Goal: Use online tool/utility: Use online tool/utility

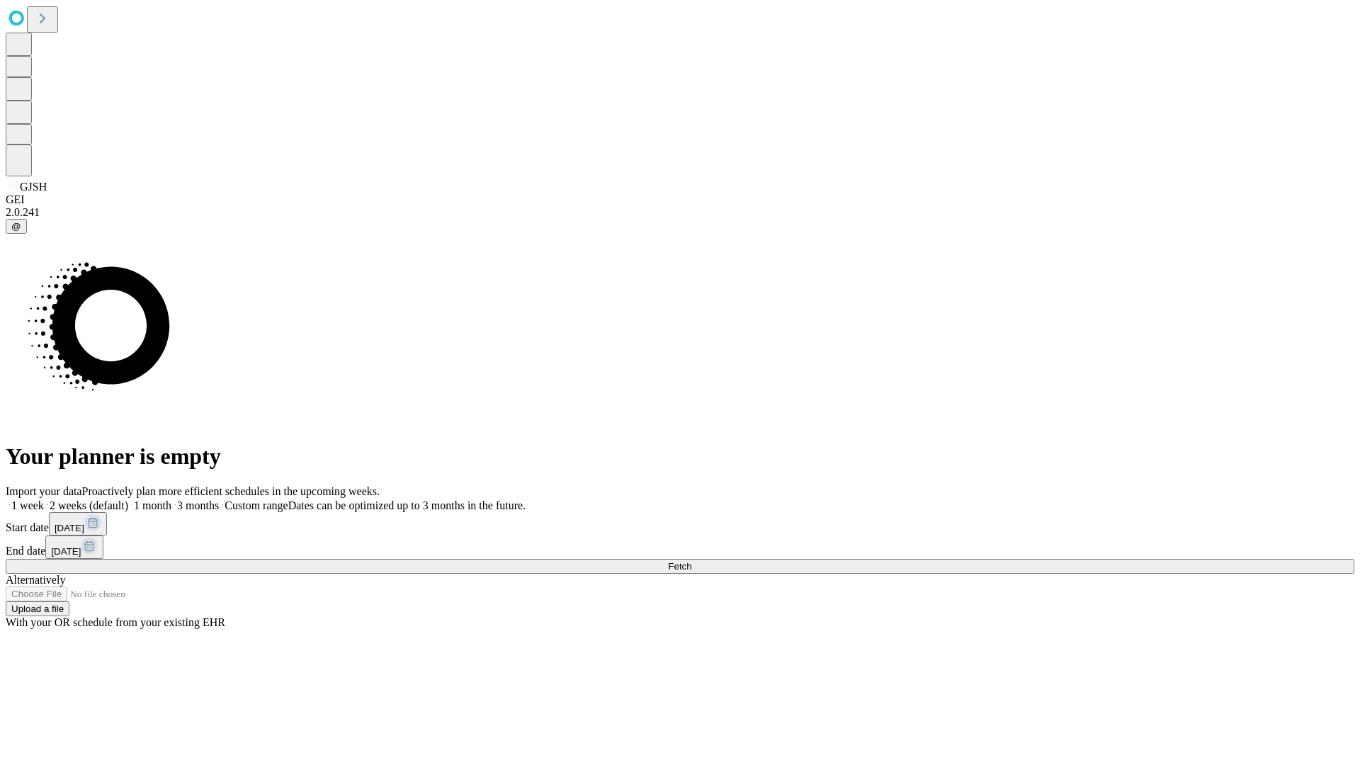
click at [692, 561] on span "Fetch" at bounding box center [679, 566] width 23 height 11
